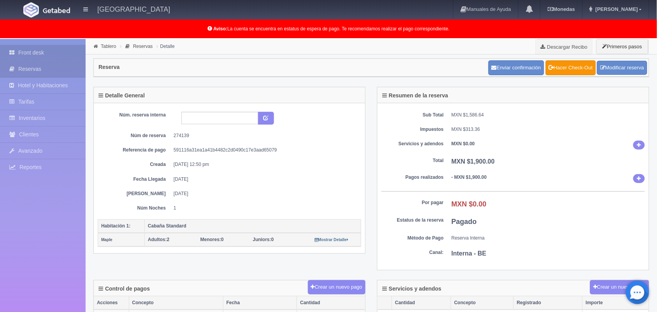
click at [16, 49] on icon at bounding box center [13, 53] width 9 height 8
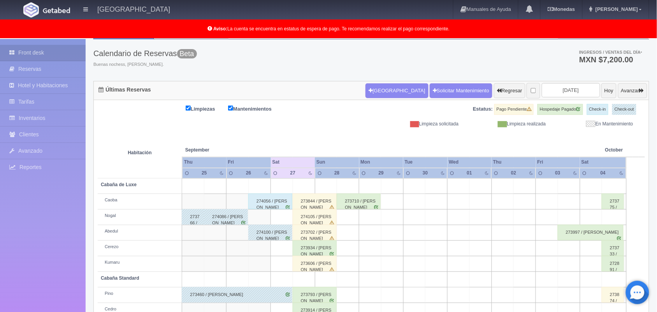
scroll to position [38, 0]
click at [561, 96] on input "2025-09-27" at bounding box center [571, 90] width 58 height 14
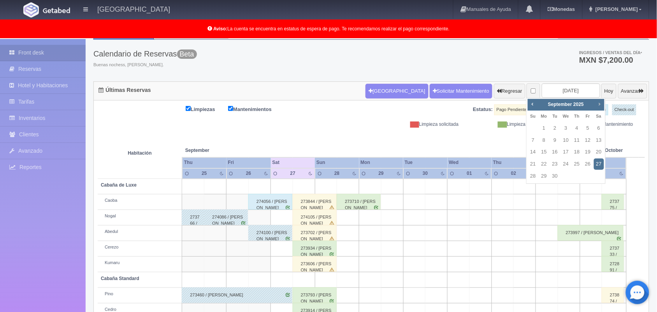
click at [597, 104] on span "Next" at bounding box center [599, 104] width 6 height 6
click at [596, 138] on link "11" at bounding box center [599, 140] width 10 height 11
type input "2025-10-11"
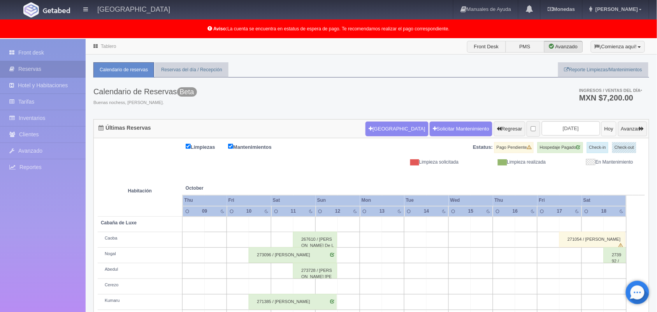
click at [601, 127] on button "Hoy" at bounding box center [608, 128] width 15 height 15
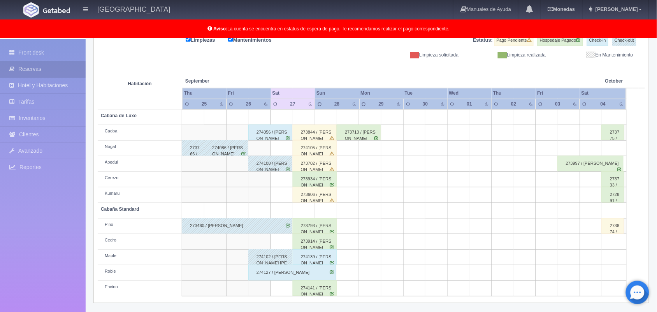
scroll to position [108, 0]
click at [636, 3] on link "Mariana" at bounding box center [615, 9] width 66 height 19
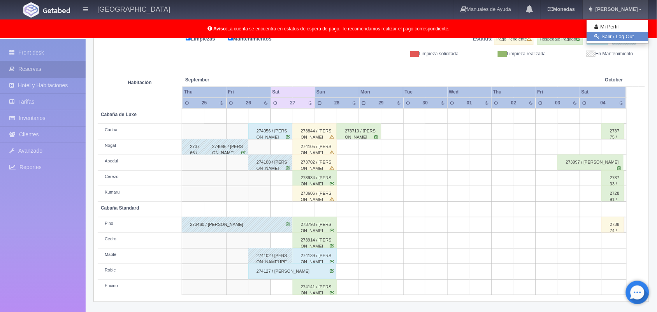
click at [628, 37] on link "Salir / Log Out" at bounding box center [617, 37] width 61 height 10
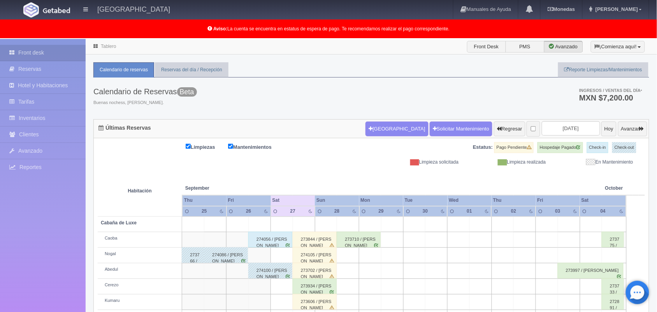
scroll to position [108, 0]
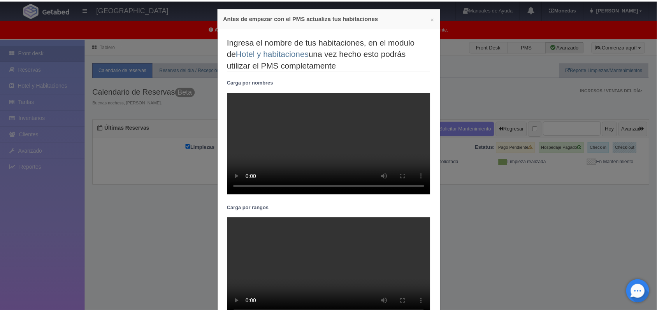
scroll to position [5, 0]
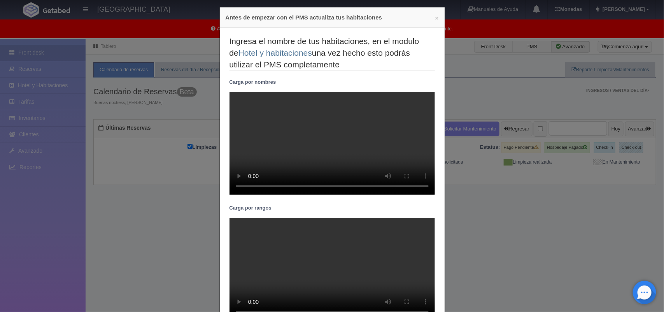
click at [431, 22] on div "× Antes de empezar con el PMS actualiza tus habitaciones" at bounding box center [332, 17] width 225 height 20
click at [435, 20] on button "×" at bounding box center [437, 18] width 4 height 6
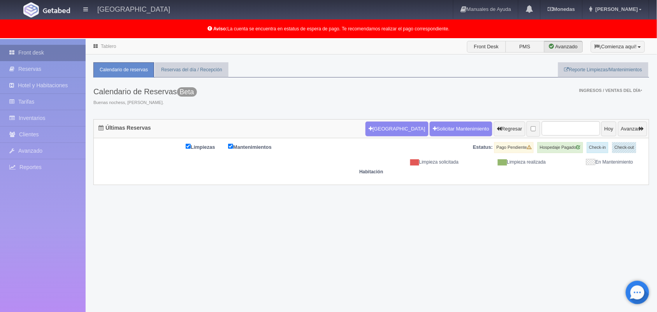
click at [53, 51] on link "Front desk" at bounding box center [43, 53] width 86 height 16
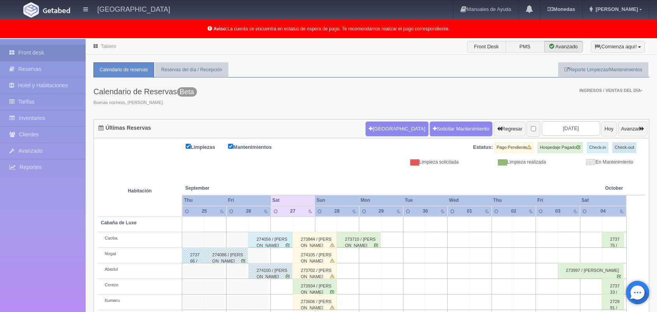
scroll to position [108, 0]
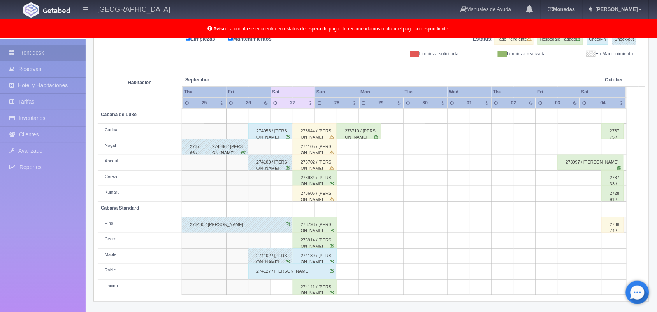
click at [314, 179] on div "273934 / Diana Karyme Morales Gonzales" at bounding box center [315, 178] width 44 height 16
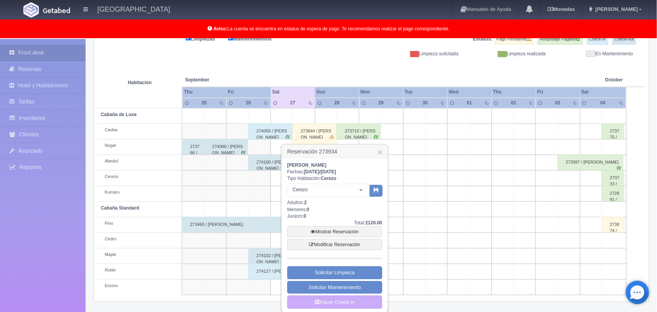
scroll to position [114, 0]
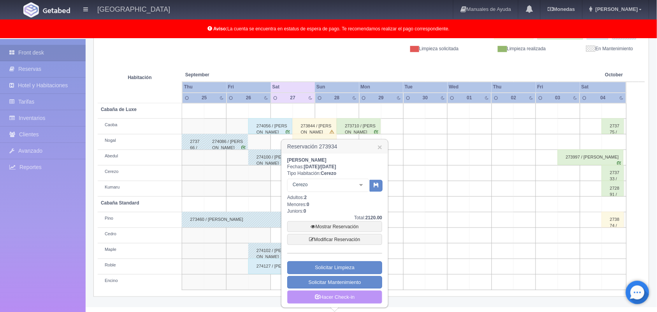
click at [335, 295] on link "Hacer Check-in" at bounding box center [334, 296] width 95 height 13
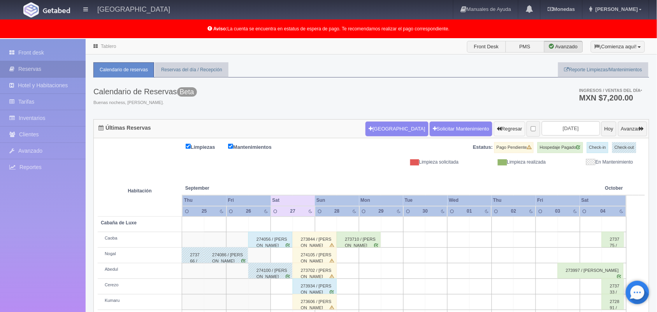
click at [499, 130] on button "Regresar" at bounding box center [510, 128] width 32 height 15
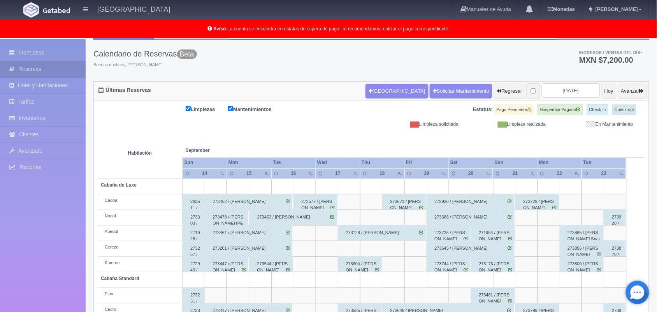
scroll to position [37, 0]
click at [633, 89] on button "Avanzar" at bounding box center [632, 91] width 29 height 15
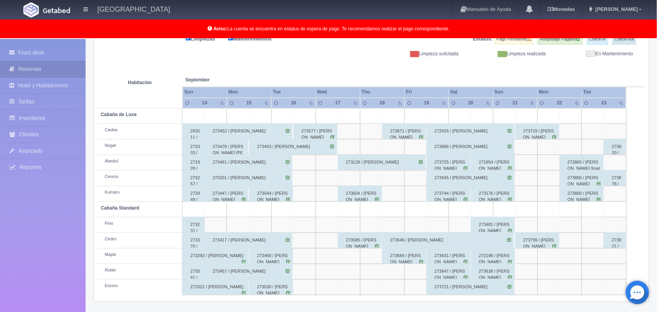
scroll to position [0, 0]
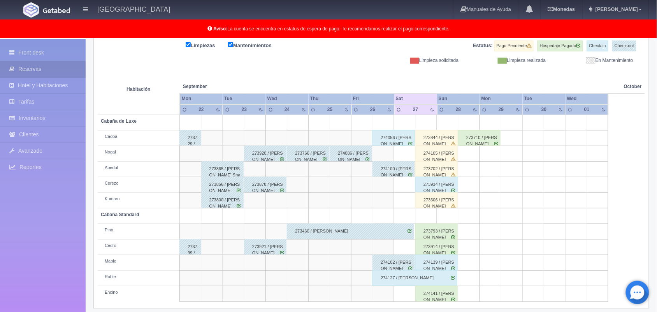
scroll to position [108, 0]
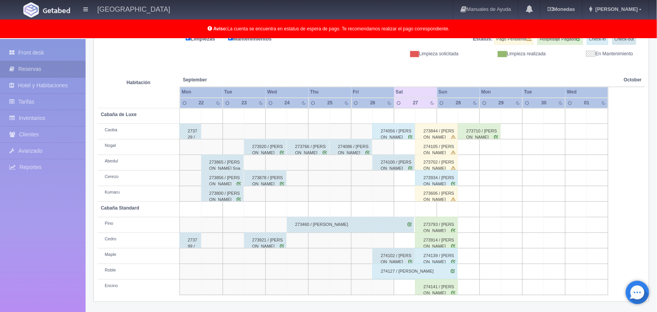
click at [359, 151] on div "274086 / [PERSON_NAME]" at bounding box center [351, 147] width 42 height 16
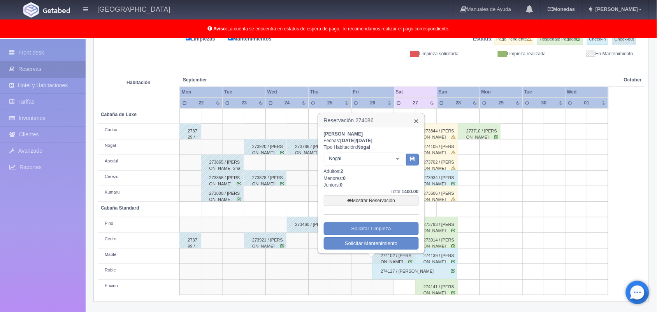
click at [417, 124] on link "×" at bounding box center [416, 121] width 5 height 8
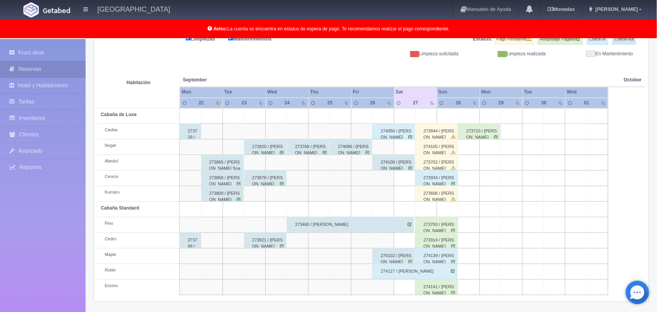
click at [306, 152] on div "273766 / Leonardo García Franco" at bounding box center [308, 147] width 42 height 16
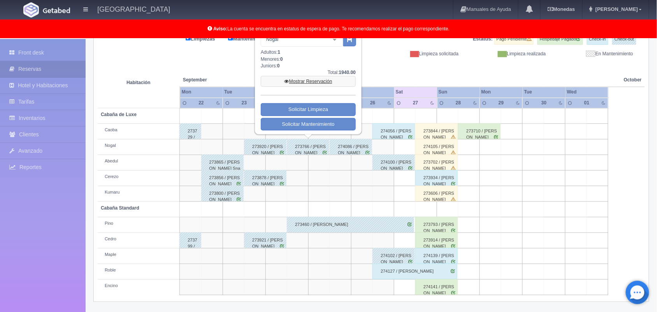
click at [322, 77] on link "Mostrar Reservación" at bounding box center [308, 81] width 95 height 11
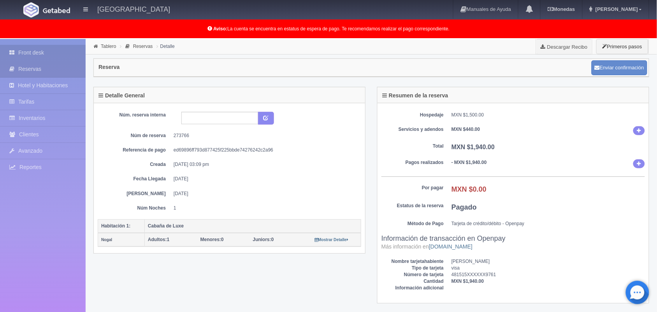
click at [65, 46] on link "Front desk" at bounding box center [43, 53] width 86 height 16
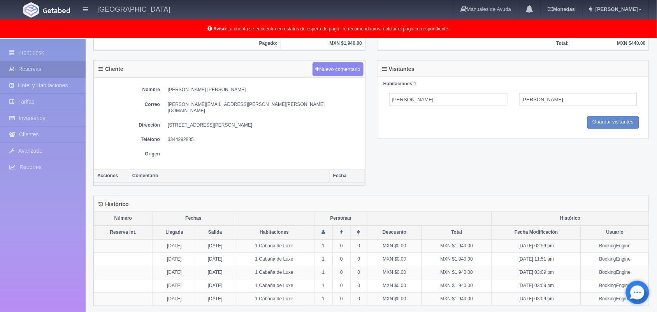
scroll to position [263, 0]
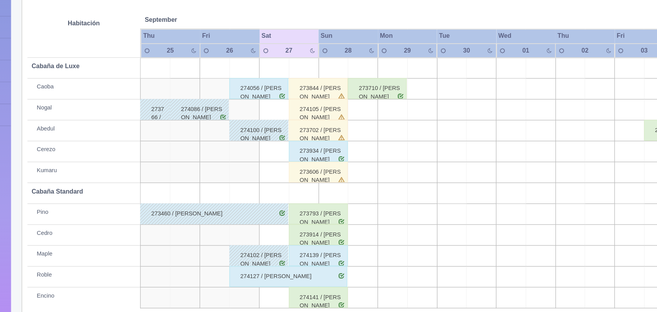
scroll to position [108, 0]
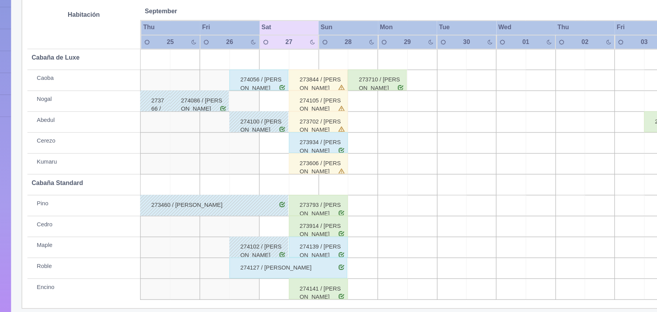
click at [324, 144] on div "274105 / [PERSON_NAME]" at bounding box center [315, 147] width 44 height 16
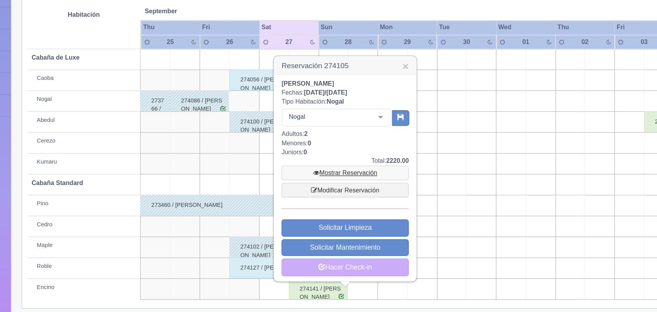
click at [343, 201] on link "Mostrar Reservación" at bounding box center [334, 200] width 95 height 11
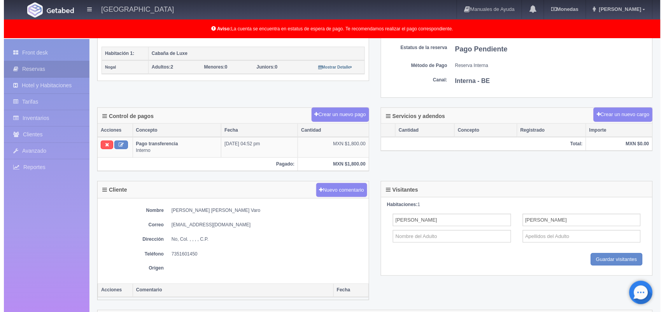
scroll to position [174, 0]
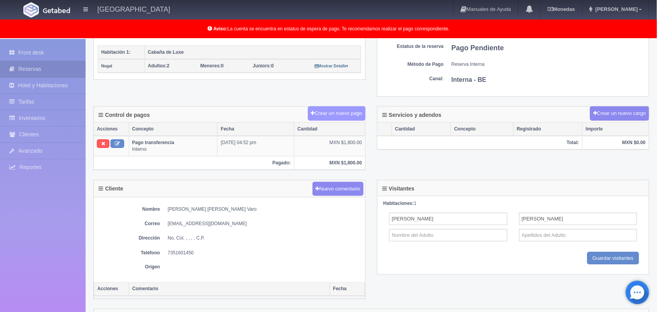
click at [335, 112] on button "Crear un nuevo pago" at bounding box center [337, 113] width 58 height 14
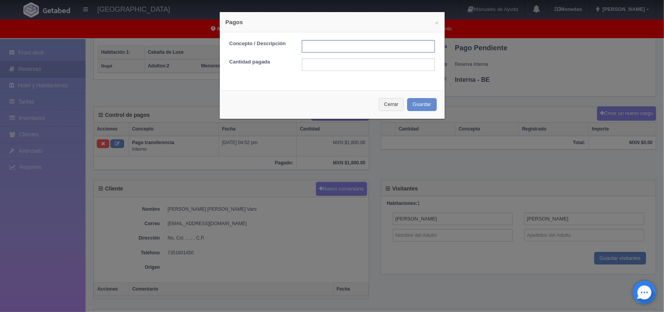
click at [311, 51] on input "text" at bounding box center [368, 46] width 133 height 12
type input "Pago efectivo"
click at [342, 68] on input "text" at bounding box center [368, 64] width 133 height 12
type input "420.00"
click at [426, 107] on button "Guardar" at bounding box center [422, 104] width 30 height 13
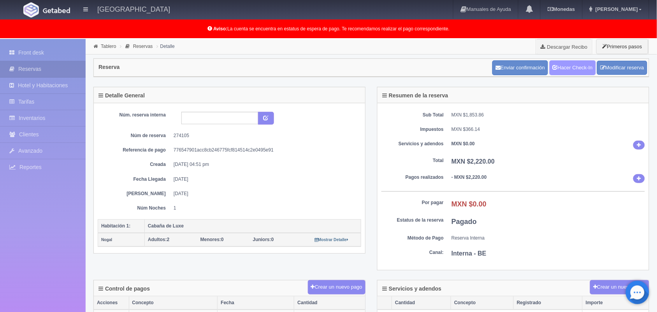
click at [561, 72] on link "Hacer Check-In" at bounding box center [572, 67] width 46 height 15
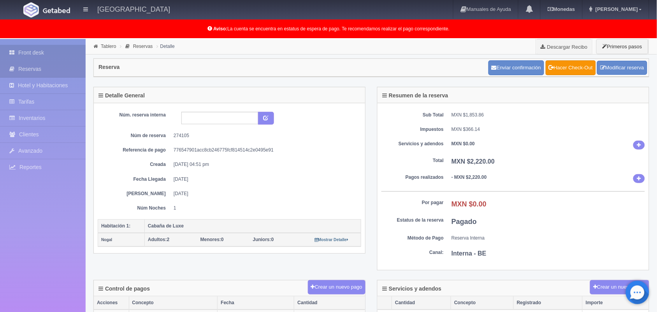
click at [70, 56] on link "Front desk" at bounding box center [43, 53] width 86 height 16
click at [58, 51] on link "Front desk" at bounding box center [43, 53] width 86 height 16
click at [366, 154] on div "Detalle General Núm. reserva interna Núm de reserva 274105 Referencia de pago 7…" at bounding box center [230, 175] width 284 height 177
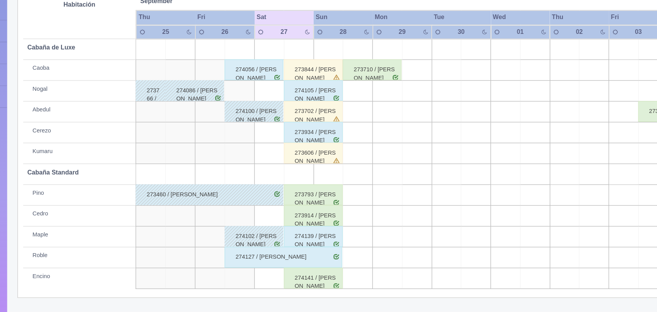
scroll to position [108, 0]
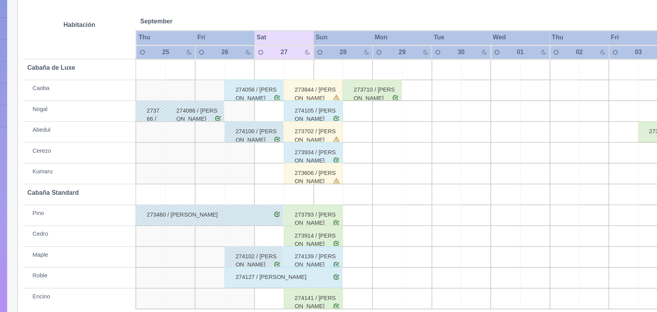
click at [329, 259] on div "274139 / [PERSON_NAME]" at bounding box center [315, 256] width 44 height 16
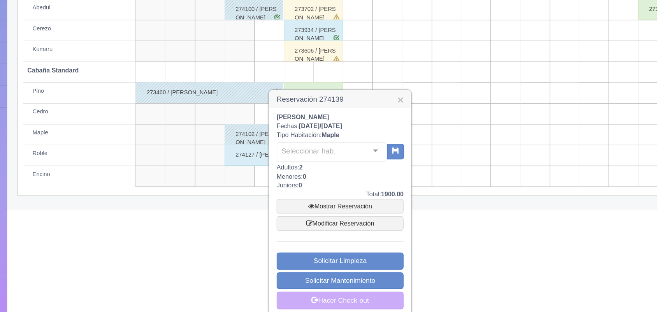
scroll to position [192, 0]
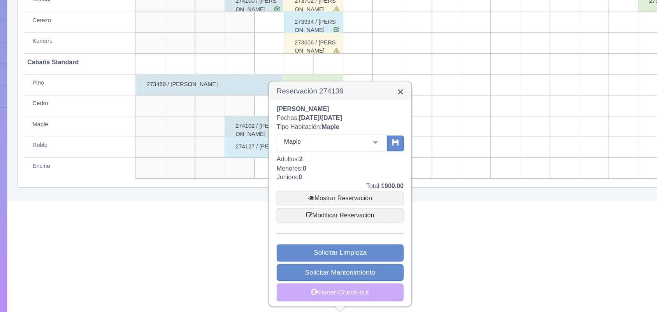
click at [380, 143] on link "×" at bounding box center [379, 147] width 5 height 8
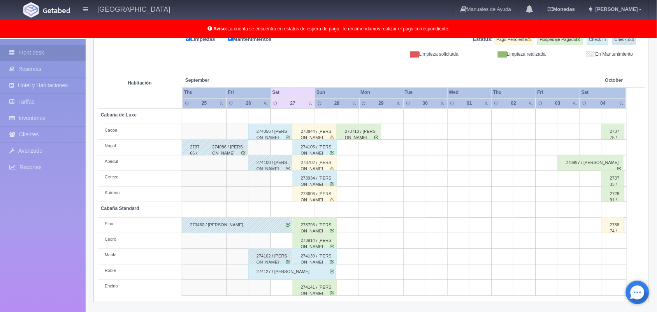
scroll to position [108, 0]
